Goal: Information Seeking & Learning: Learn about a topic

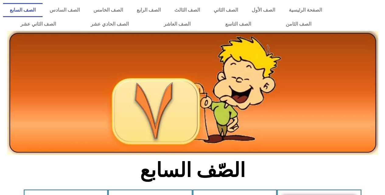
scroll to position [170, 0]
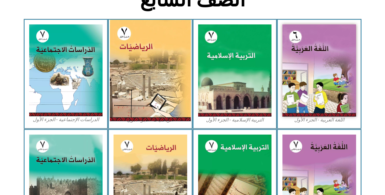
click at [166, 70] on img at bounding box center [150, 70] width 81 height 101
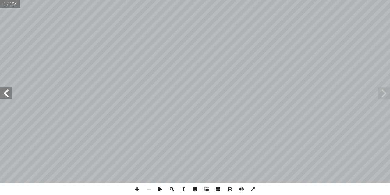
click at [10, 94] on span at bounding box center [6, 93] width 12 height 12
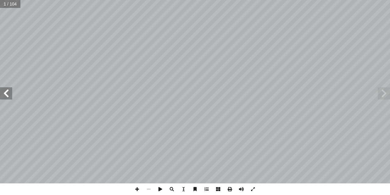
click at [10, 94] on span at bounding box center [6, 93] width 12 height 12
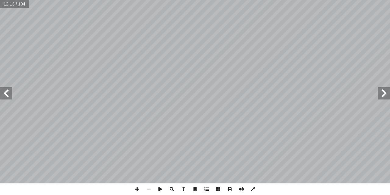
click at [10, 94] on span at bounding box center [6, 93] width 12 height 12
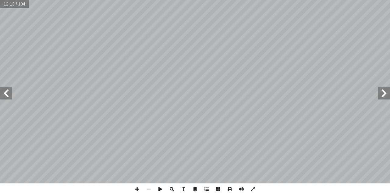
click at [10, 94] on span at bounding box center [6, 93] width 12 height 12
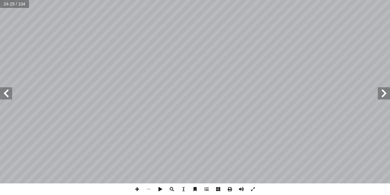
click at [10, 94] on span at bounding box center [6, 93] width 12 height 12
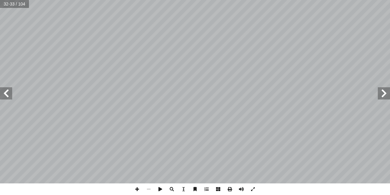
click at [10, 94] on span at bounding box center [6, 93] width 12 height 12
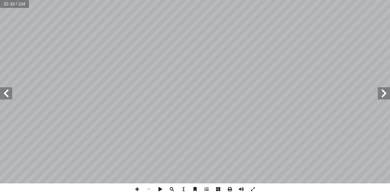
click at [10, 94] on span at bounding box center [6, 93] width 12 height 12
click at [5, 96] on span at bounding box center [6, 93] width 12 height 12
click at [137, 188] on span at bounding box center [137, 189] width 12 height 12
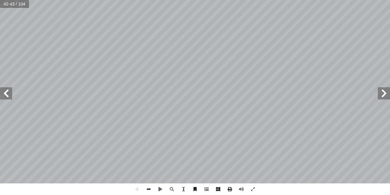
click at [149, 190] on span at bounding box center [149, 189] width 12 height 12
click at [134, 188] on span at bounding box center [137, 189] width 12 height 12
click at [151, 189] on span at bounding box center [149, 189] width 12 height 12
click at [136, 186] on span at bounding box center [137, 189] width 12 height 12
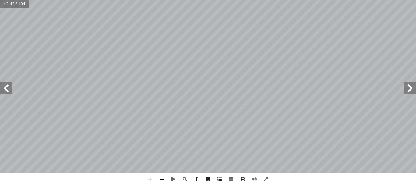
click at [162, 181] on span at bounding box center [162, 179] width 12 height 12
